Goal: Information Seeking & Learning: Learn about a topic

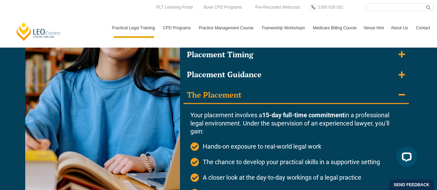
click at [404, 95] on icon "Accordion. Open links with Enter or Space, close with Escape, and navigate with…" at bounding box center [401, 94] width 7 height 1
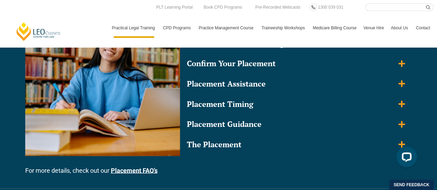
scroll to position [651, 0]
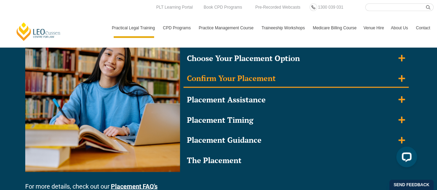
click at [405, 78] on icon "Accordion. Open links with Enter or Space, close with Escape, and navigate with…" at bounding box center [401, 78] width 7 height 7
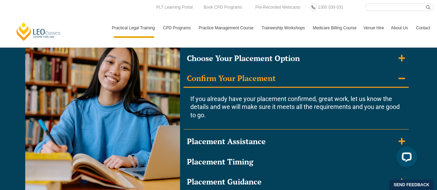
click at [405, 78] on icon "Accordion. Open links with Enter or Space, close with Escape, and navigate with…" at bounding box center [401, 78] width 7 height 1
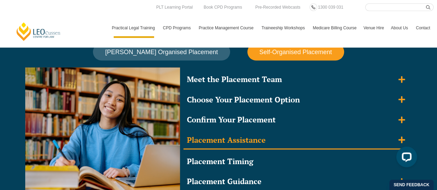
scroll to position [607, 0]
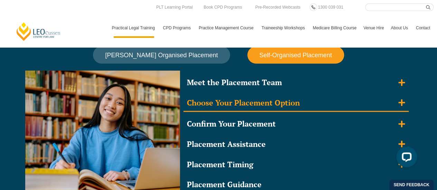
click at [402, 105] on icon "Accordion. Open links with Enter or Space, close with Escape, and navigate with…" at bounding box center [401, 103] width 7 height 8
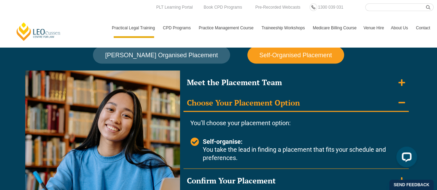
click at [402, 105] on icon "Accordion. Open links with Enter or Space, close with Escape, and navigate with…" at bounding box center [401, 103] width 7 height 8
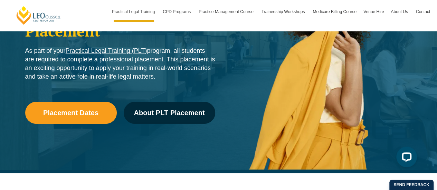
scroll to position [155, 0]
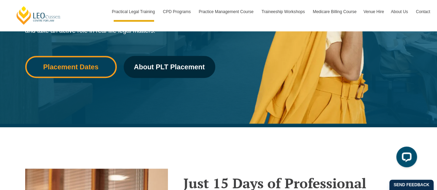
click at [61, 67] on span "Placement Dates" at bounding box center [70, 67] width 55 height 7
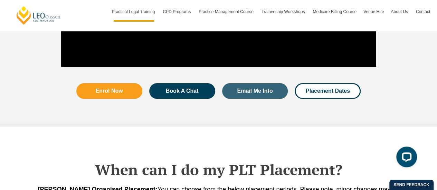
scroll to position [1303, 0]
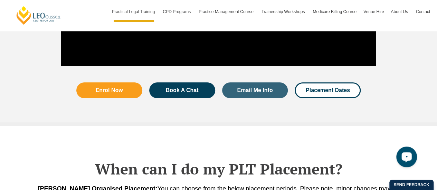
click at [405, 158] on icon "Open LiveChat chat widget" at bounding box center [406, 157] width 7 height 4
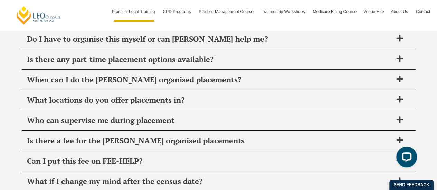
scroll to position [2436, 0]
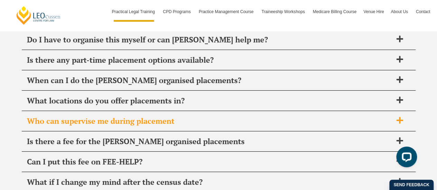
click at [397, 117] on icon at bounding box center [400, 121] width 8 height 8
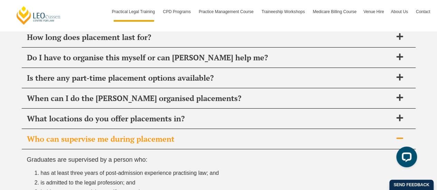
scroll to position [2418, 0]
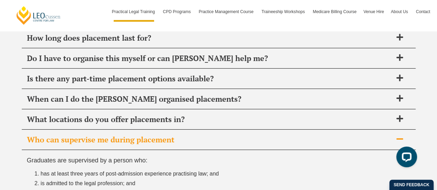
click at [400, 136] on icon at bounding box center [400, 139] width 8 height 8
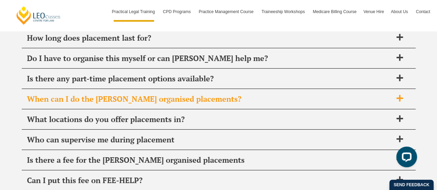
click at [392, 95] on span at bounding box center [399, 99] width 15 height 9
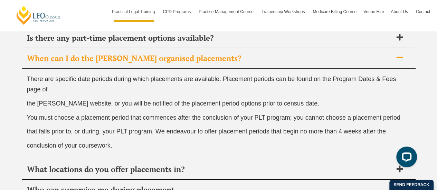
scroll to position [2459, 0]
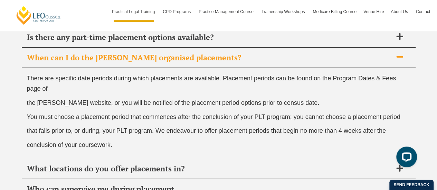
click at [400, 56] on icon at bounding box center [399, 56] width 7 height 1
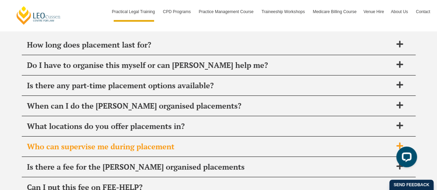
scroll to position [2407, 0]
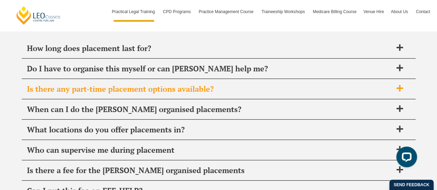
click at [399, 86] on icon at bounding box center [399, 88] width 7 height 7
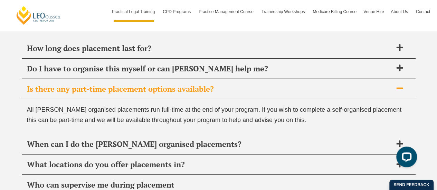
click at [399, 88] on icon at bounding box center [399, 88] width 7 height 1
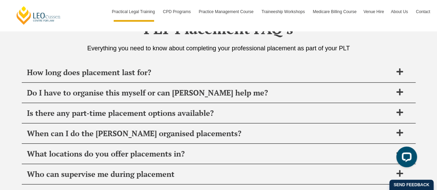
scroll to position [2378, 0]
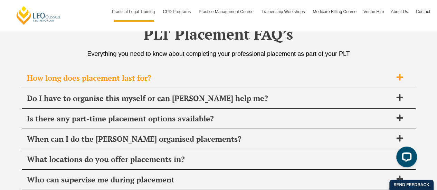
click at [399, 74] on icon at bounding box center [399, 77] width 7 height 7
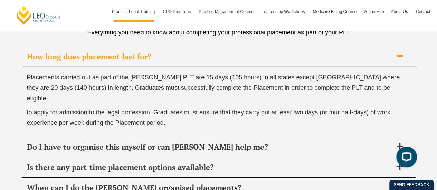
scroll to position [2399, 0]
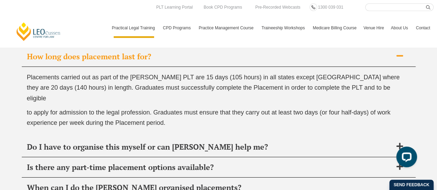
click at [397, 54] on icon at bounding box center [400, 56] width 8 height 8
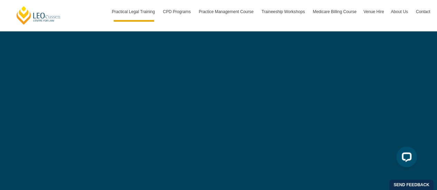
scroll to position [2158, 0]
